Goal: Task Accomplishment & Management: Complete application form

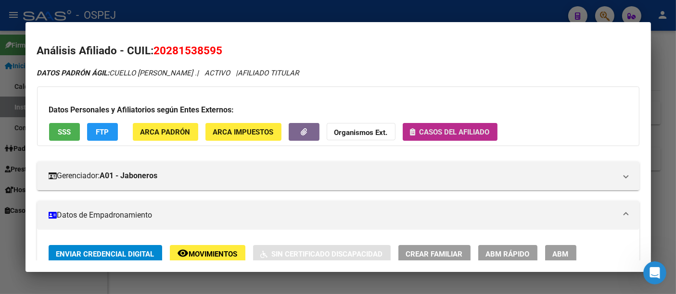
click at [441, 132] on span "Casos del afiliado" at bounding box center [454, 132] width 70 height 9
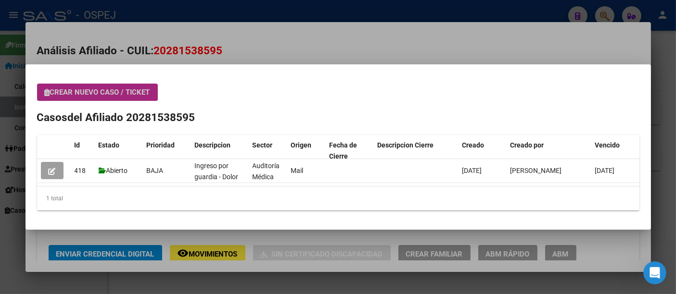
click at [115, 91] on span "Crear nuevo caso / ticket" at bounding box center [97, 92] width 105 height 9
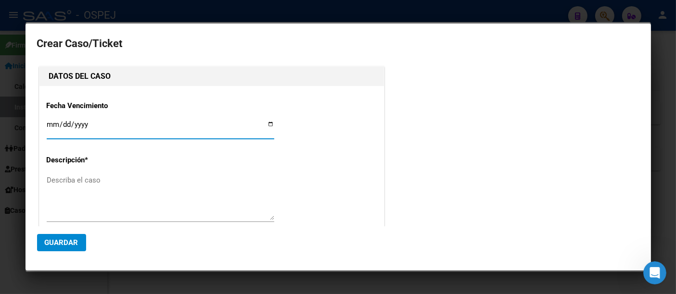
type input "CUELLO [PERSON_NAME]"
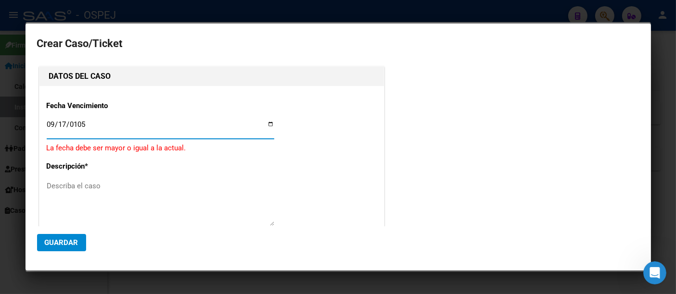
type input "[DATE]"
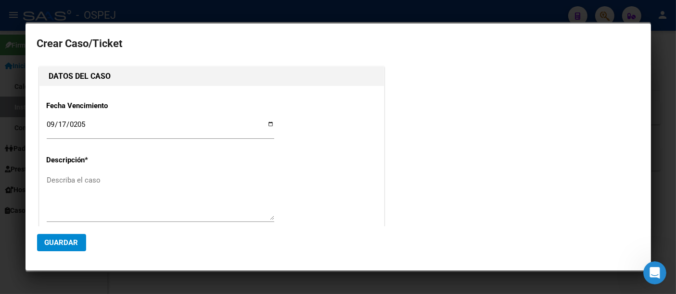
click at [221, 14] on div at bounding box center [338, 147] width 676 height 294
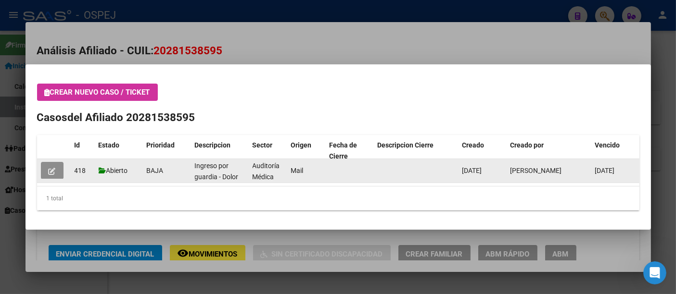
click at [53, 171] on icon "button" at bounding box center [52, 171] width 7 height 7
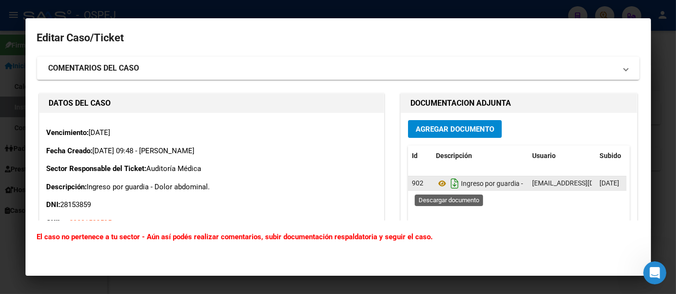
click at [449, 182] on icon "Descargar documento" at bounding box center [454, 183] width 13 height 15
click at [360, 5] on div at bounding box center [338, 147] width 676 height 294
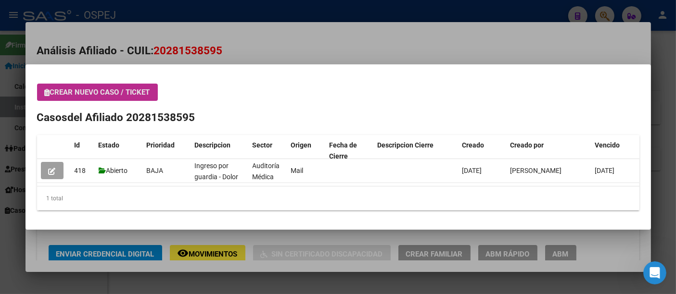
click at [98, 93] on span "Crear nuevo caso / ticket" at bounding box center [97, 92] width 105 height 9
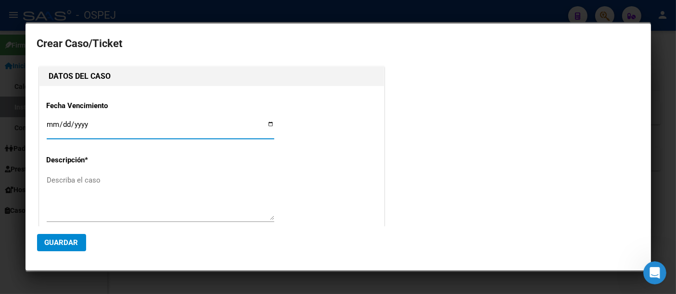
type input "CUELLO [PERSON_NAME]"
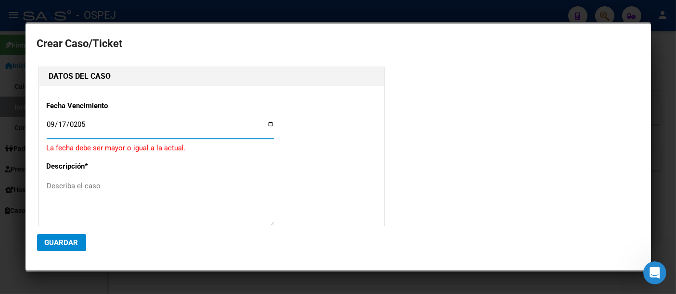
type input "[DATE]"
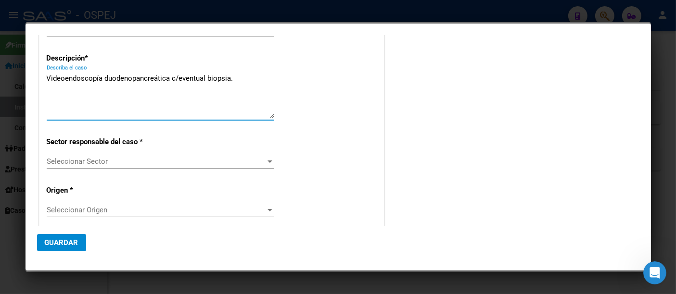
scroll to position [107, 0]
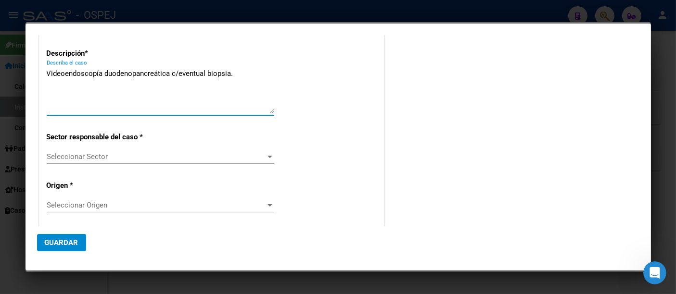
type textarea "Videoendoscopía duodenopancreática c/eventual biopsia."
click at [88, 152] on span "Seleccionar Sector" at bounding box center [156, 156] width 219 height 9
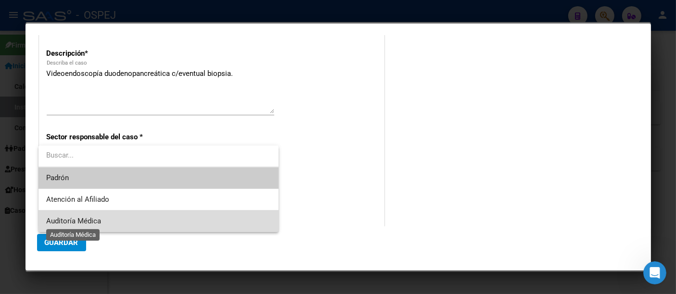
click at [82, 221] on span "Auditoría Médica" at bounding box center [73, 221] width 55 height 9
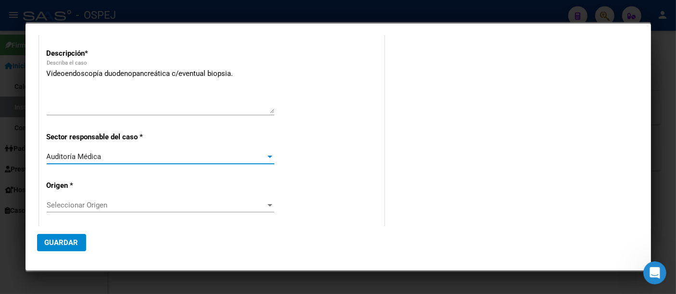
click at [80, 205] on span "Seleccionar Origen" at bounding box center [156, 205] width 219 height 9
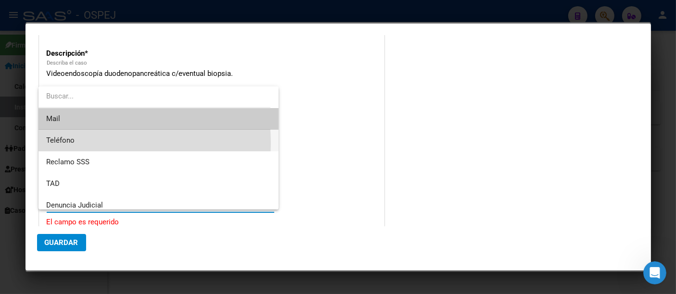
click at [77, 144] on span "Teléfono" at bounding box center [158, 141] width 225 height 22
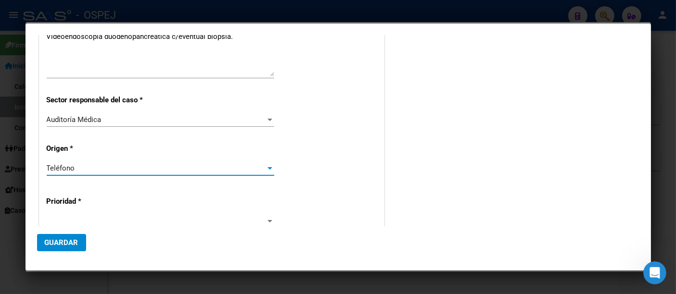
scroll to position [160, 0]
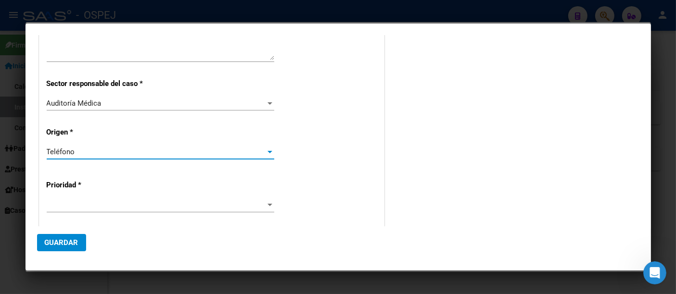
click at [75, 152] on div "Teléfono" at bounding box center [156, 152] width 219 height 9
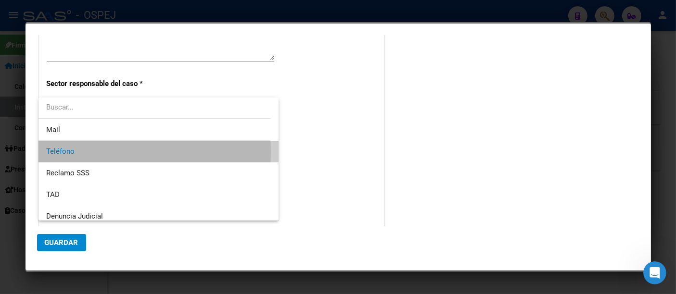
click at [75, 152] on span "Teléfono" at bounding box center [158, 152] width 225 height 22
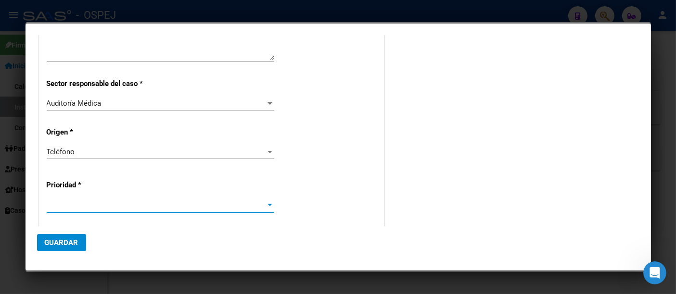
click at [52, 201] on span at bounding box center [156, 205] width 219 height 9
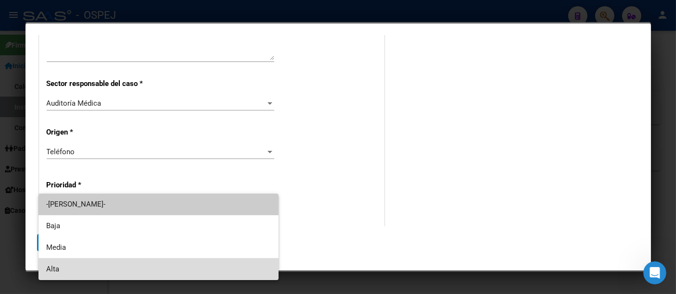
click at [54, 268] on span "Alta" at bounding box center [158, 270] width 225 height 22
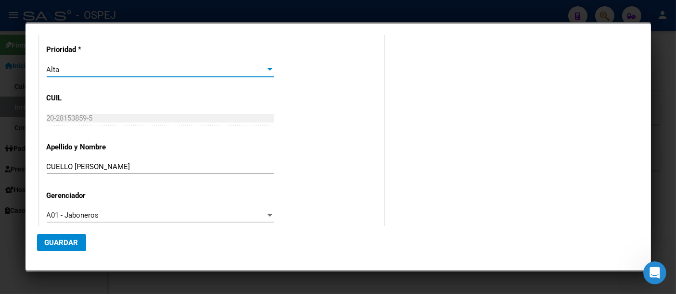
scroll to position [310, 0]
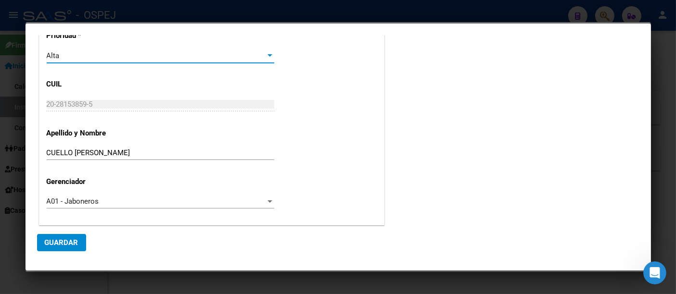
click at [54, 241] on span "Guardar" at bounding box center [62, 243] width 34 height 9
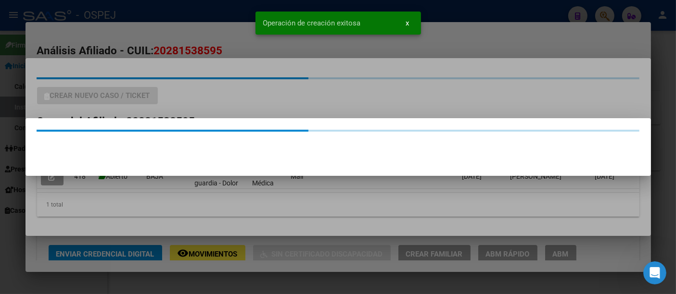
scroll to position [0, 0]
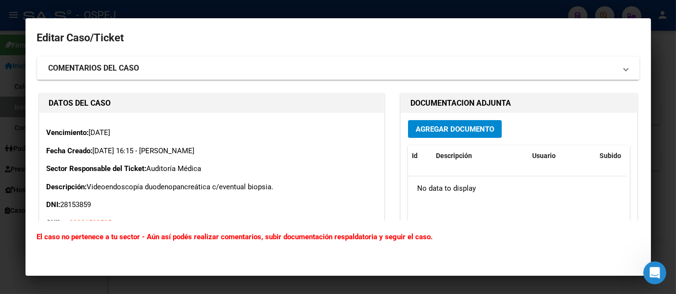
click at [238, 67] on mat-panel-title "COMENTARIOS DEL CASO" at bounding box center [333, 69] width 568 height 12
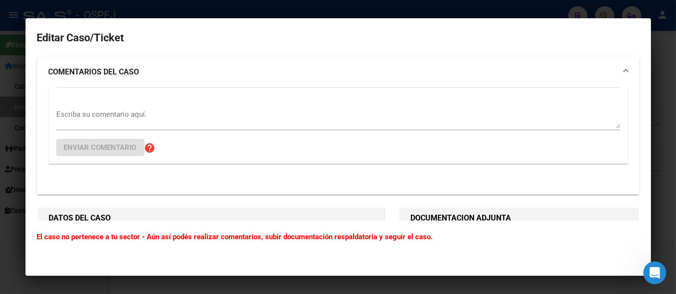
click at [124, 116] on textarea "Escriba su comentario aquí." at bounding box center [338, 118] width 564 height 19
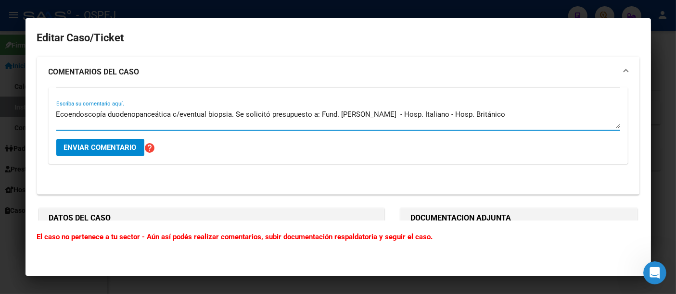
scroll to position [107, 0]
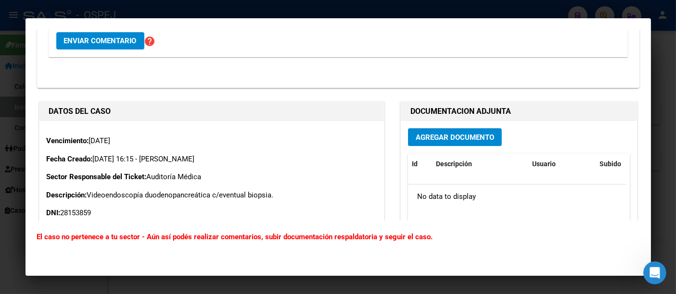
type textarea "Ecoendoscopía duodenopanceática c/eventual biopsia. Se solicitó presupuesto a: …"
click at [427, 139] on span "Agregar Documento" at bounding box center [455, 137] width 78 height 9
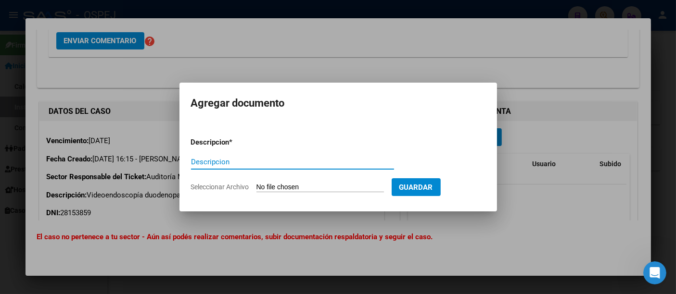
click at [236, 163] on input "Descripcion" at bounding box center [292, 162] width 203 height 9
type input "E"
type input "Pedido de ecoendoscopía"
click at [276, 188] on input "Seleccionar Archivo" at bounding box center [319, 187] width 127 height 9
type input "C:\fakepath\[PERSON_NAME] - Eco. .jpeg"
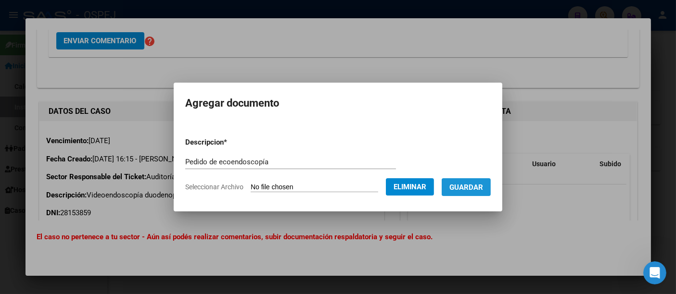
click at [483, 189] on span "Guardar" at bounding box center [466, 187] width 34 height 9
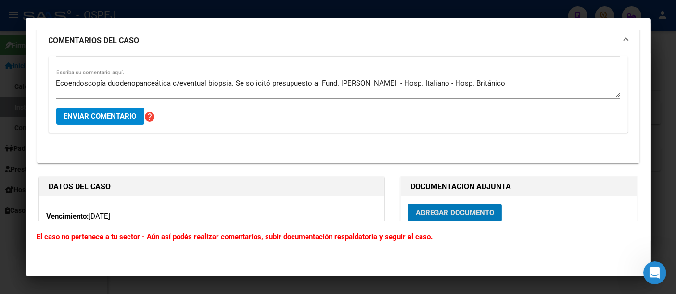
scroll to position [0, 0]
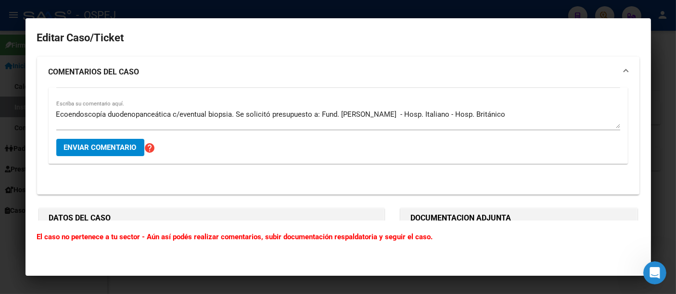
click at [487, 120] on textarea "Ecoendoscopía duodenopanceática c/eventual biopsia. Se solicitó presupuesto a: …" at bounding box center [338, 118] width 564 height 19
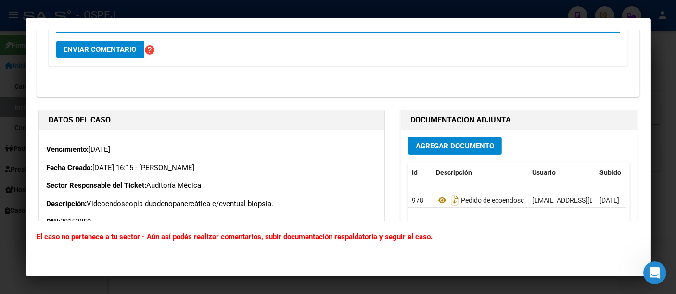
scroll to position [107, 0]
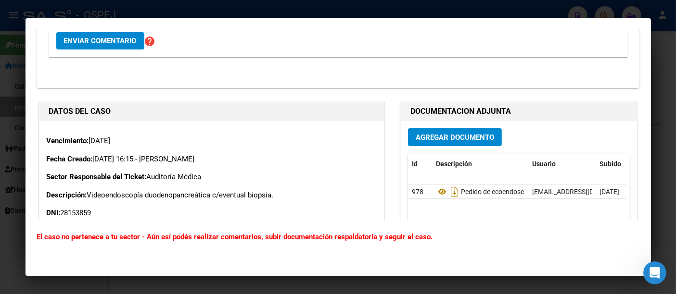
type textarea "Ecoendoscopía duodenopanceática c/eventual biopsia. Se solicitó presupuesto a: …"
click at [453, 135] on span "Agregar Documento" at bounding box center [455, 137] width 78 height 9
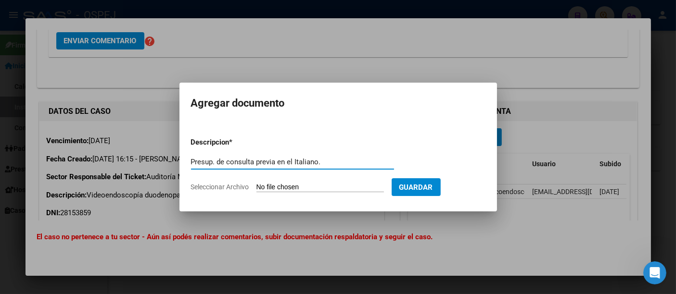
type input "Presup. de consulta previa en el Italiano."
click at [299, 190] on input "Seleccionar Archivo" at bounding box center [319, 187] width 127 height 9
type input "C:\fakepath\[PERSON_NAME] - Hosp. Italiano.pdf"
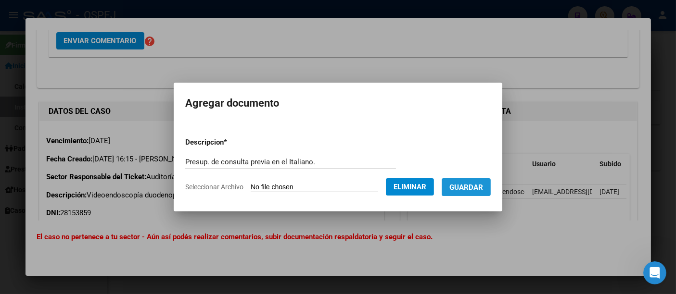
click at [471, 186] on span "Guardar" at bounding box center [466, 187] width 34 height 9
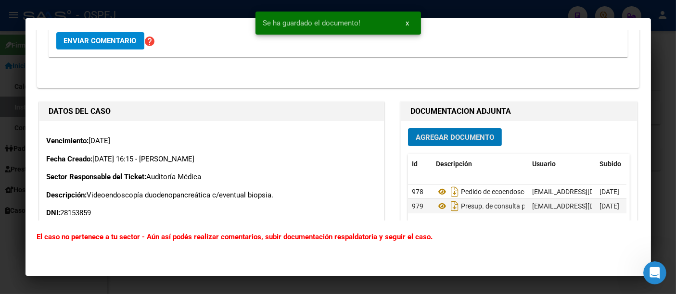
scroll to position [0, 0]
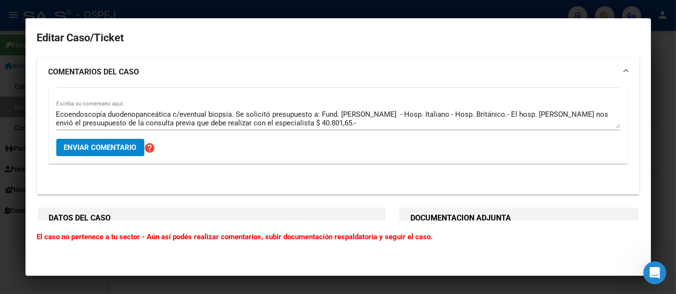
click at [341, 120] on textarea "Ecoendoscopía duodenopanceática c/eventual biopsia. Se solicitó presupuesto a: …" at bounding box center [338, 118] width 564 height 19
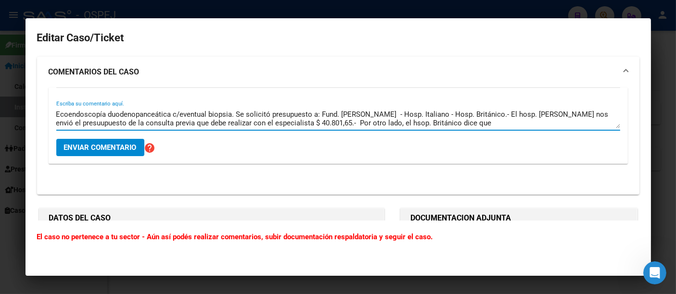
paste textarea "El pac deberá tener una consulta previa. Para turnos deberá comunicarse al 4309…"
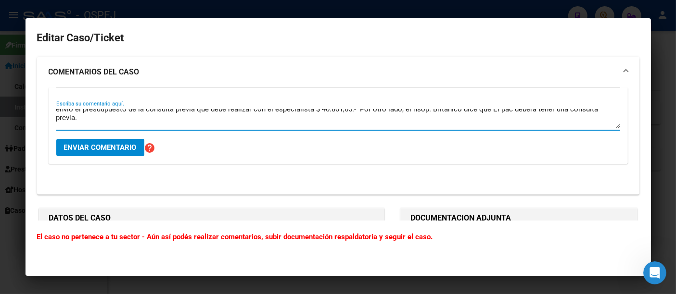
scroll to position [17, 0]
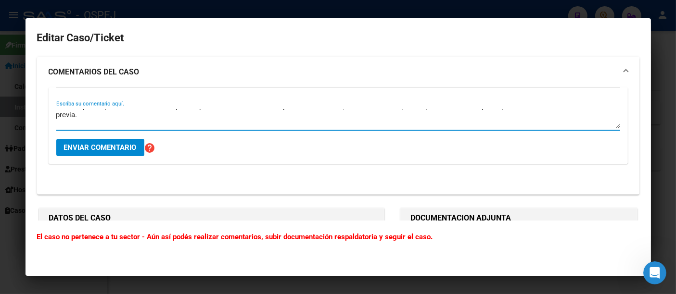
click at [183, 124] on textarea "Ecoendoscopía duodenopanceática c/eventual biopsia. Se solicitó presupuesto a: …" at bounding box center [338, 118] width 564 height 19
type textarea "Ecoendoscopía duodenopanceática c/eventual biopsia. Se solicitó presupuesto a: …"
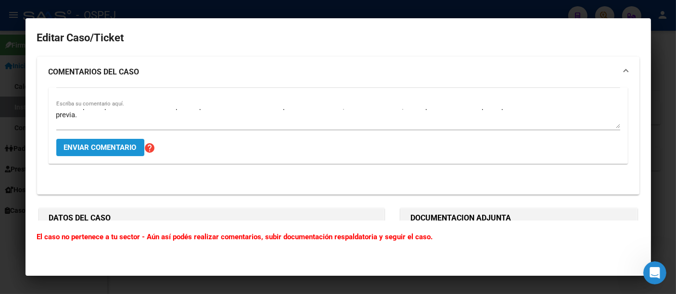
click at [104, 149] on span "Enviar comentario" at bounding box center [100, 147] width 73 height 9
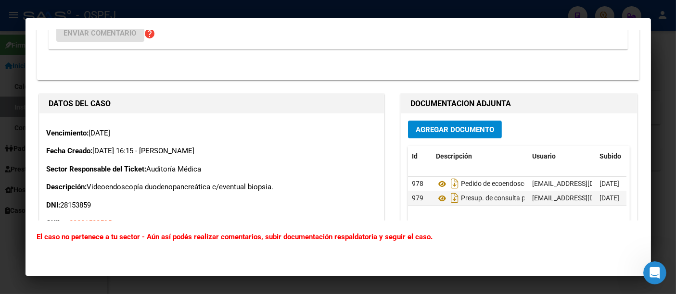
scroll to position [267, 0]
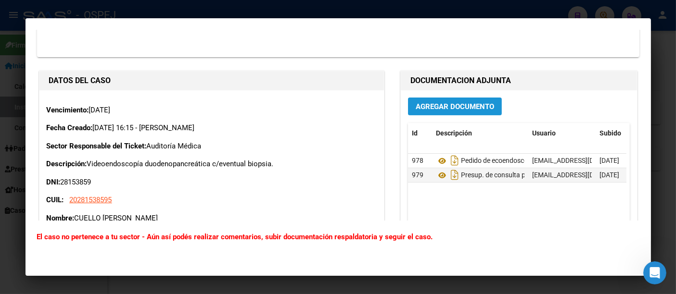
click at [459, 106] on span "Agregar Documento" at bounding box center [455, 106] width 78 height 9
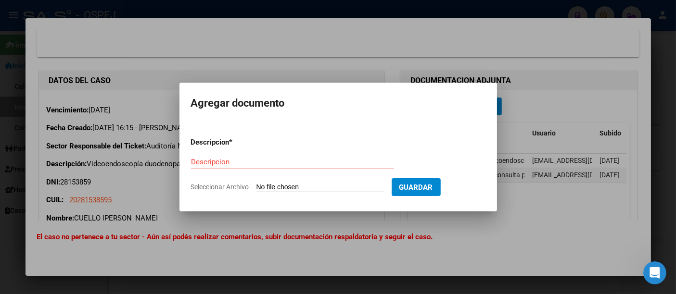
click at [536, 74] on div at bounding box center [338, 147] width 676 height 294
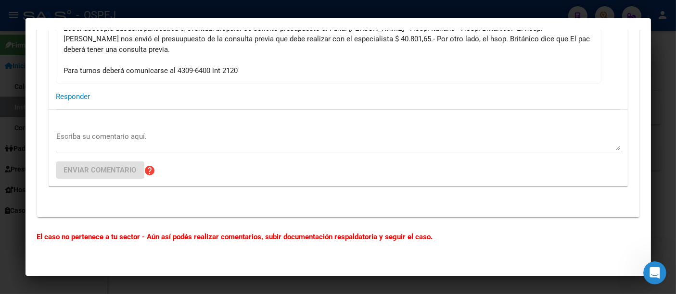
scroll to position [0, 0]
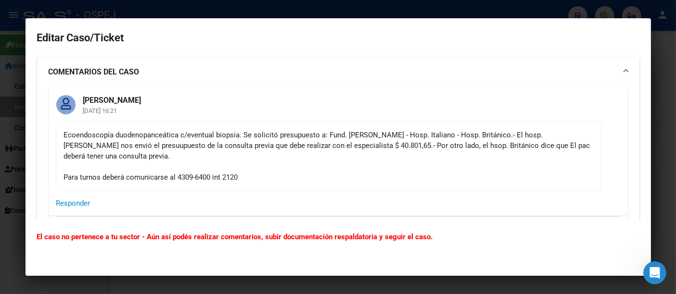
click at [262, 4] on div at bounding box center [338, 147] width 676 height 294
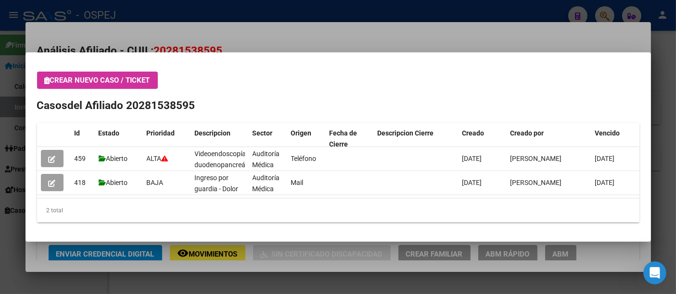
click at [166, 14] on div at bounding box center [338, 147] width 676 height 294
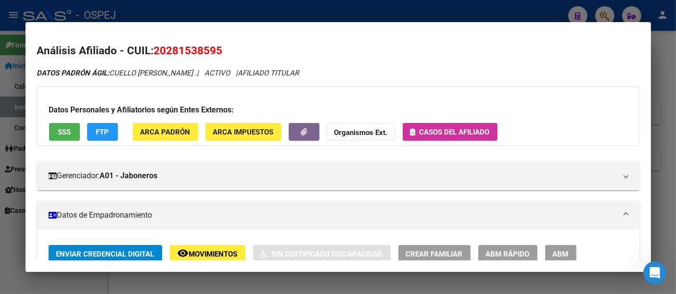
click at [259, 16] on div at bounding box center [338, 147] width 676 height 294
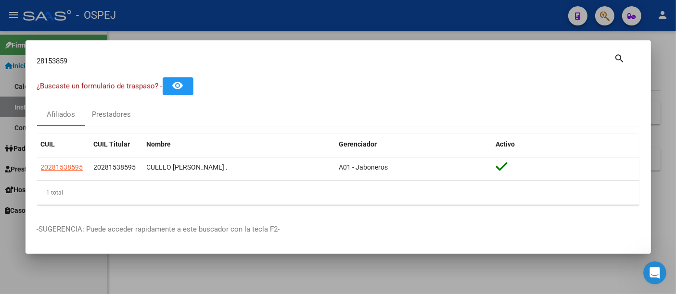
click at [176, 61] on input "28153859" at bounding box center [325, 61] width 577 height 9
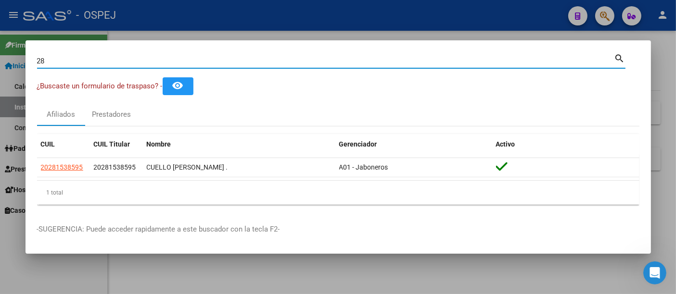
type input "2"
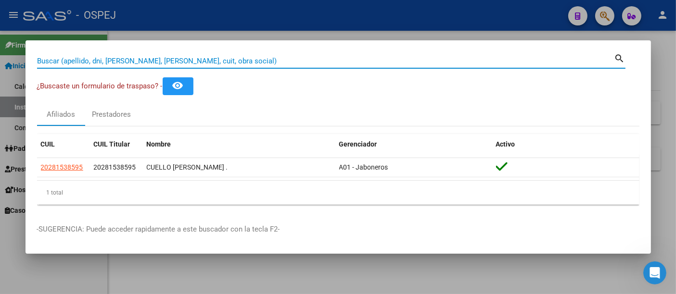
paste input "20-37699280-3"
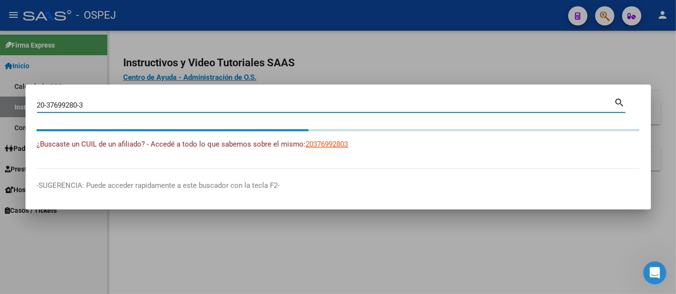
type input "20376992803"
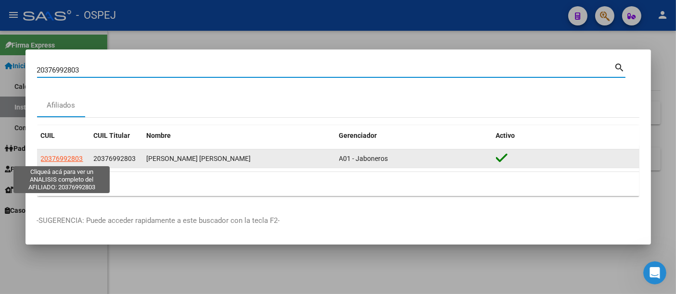
click at [66, 159] on span "20376992803" at bounding box center [62, 159] width 42 height 8
type textarea "20376992803"
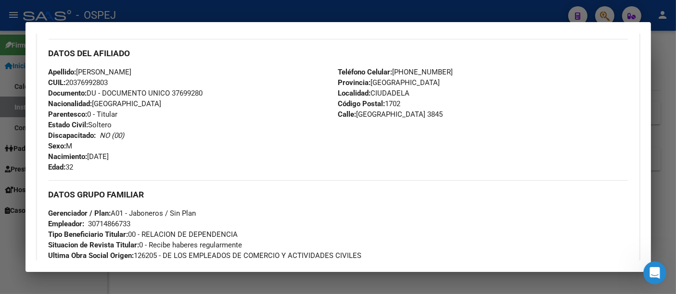
scroll to position [320, 0]
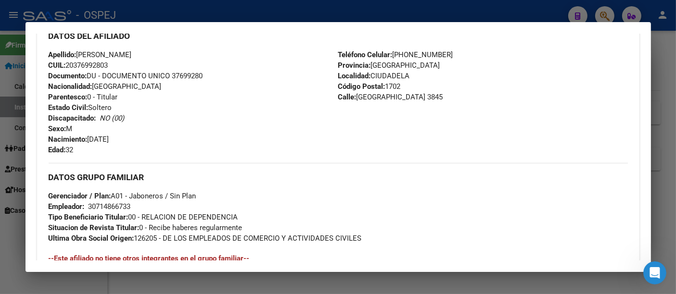
click at [446, 9] on div at bounding box center [338, 147] width 676 height 294
